Goal: Task Accomplishment & Management: Complete application form

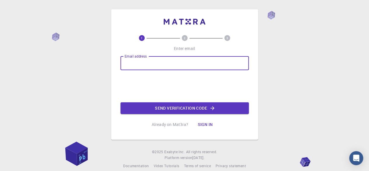
type input "[EMAIL_ADDRESS][DOMAIN_NAME]"
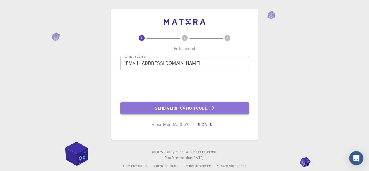
click at [158, 107] on button "Send verification code" at bounding box center [184, 108] width 128 height 12
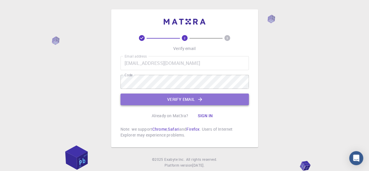
click at [158, 101] on button "Verify email" at bounding box center [184, 99] width 128 height 12
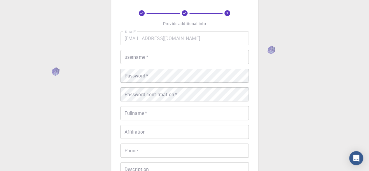
scroll to position [25, 0]
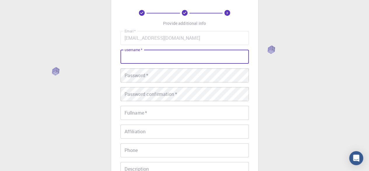
click at [203, 55] on input "username   *" at bounding box center [184, 57] width 128 height 14
type input "deepak7404"
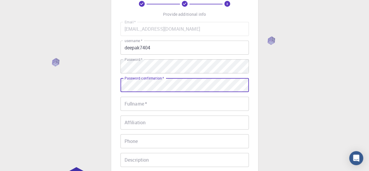
scroll to position [35, 0]
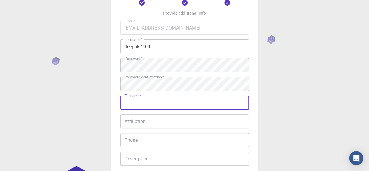
drag, startPoint x: 158, startPoint y: 85, endPoint x: 150, endPoint y: 98, distance: 15.2
click at [150, 98] on input "Fullname   *" at bounding box center [184, 102] width 128 height 14
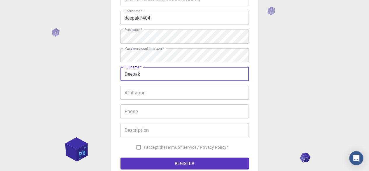
scroll to position [64, 0]
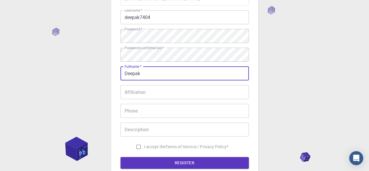
type input "Deepak"
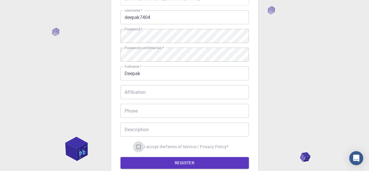
click at [137, 149] on input "I accept the Terms of Service / Privacy Policy *" at bounding box center [138, 146] width 11 height 11
checkbox input "true"
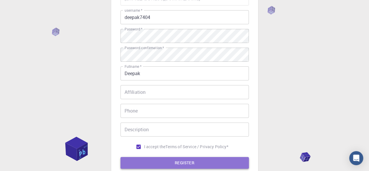
click at [141, 164] on button "REGISTER" at bounding box center [184, 163] width 128 height 12
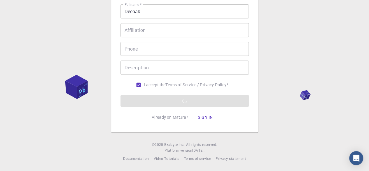
scroll to position [0, 0]
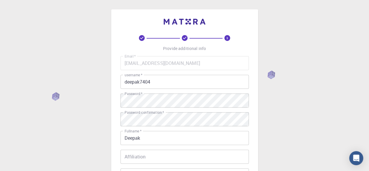
click at [187, 27] on div "3 Provide additional info Email   * [EMAIL_ADDRESS][DOMAIN_NAME] Email   * user…" at bounding box center [184, 134] width 128 height 230
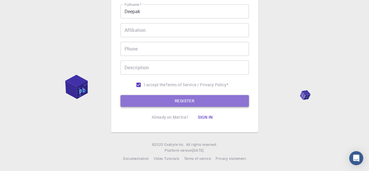
click at [158, 97] on button "REGISTER" at bounding box center [184, 101] width 128 height 12
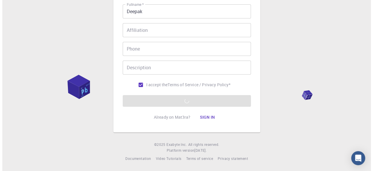
scroll to position [0, 0]
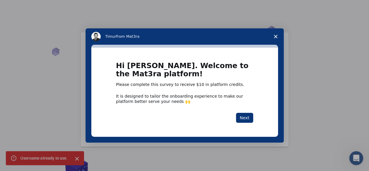
click at [195, 94] on div "It is designed to tailor the onboarding experience to make our platform better …" at bounding box center [184, 98] width 137 height 11
click at [246, 114] on button "Next" at bounding box center [244, 118] width 17 height 10
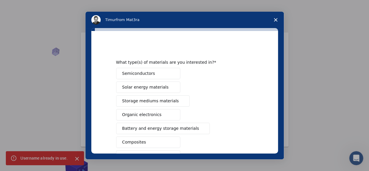
click at [278, 20] on span "Close survey" at bounding box center [275, 20] width 16 height 16
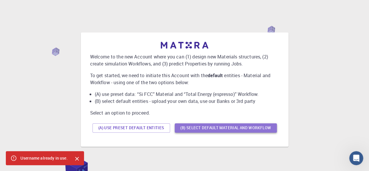
click at [255, 126] on button "(B) Select default material and workflow" at bounding box center [226, 127] width 102 height 9
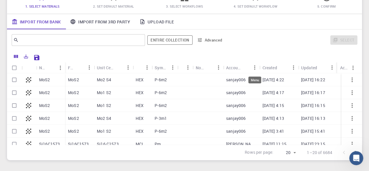
scroll to position [63, 0]
